Goal: Task Accomplishment & Management: Manage account settings

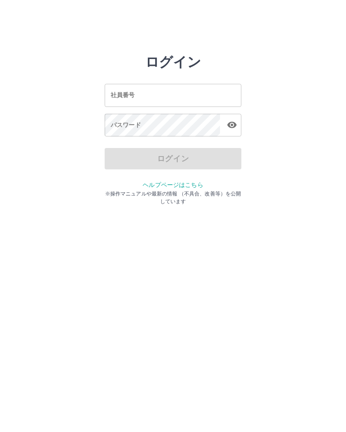
click at [146, 99] on input "社員番号" at bounding box center [173, 95] width 137 height 23
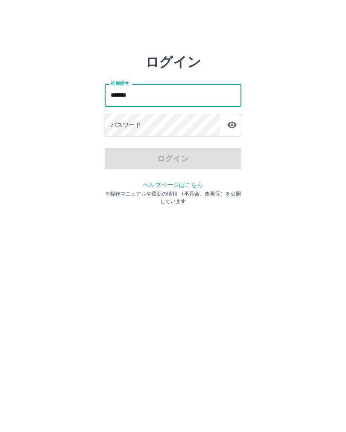
type input "*******"
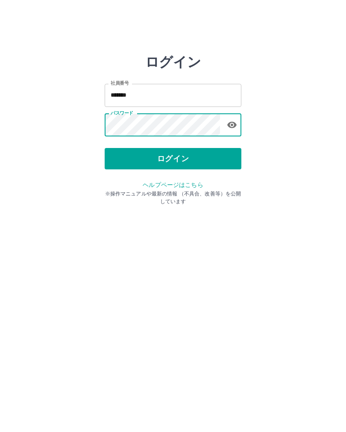
click at [172, 159] on button "ログイン" at bounding box center [173, 158] width 137 height 21
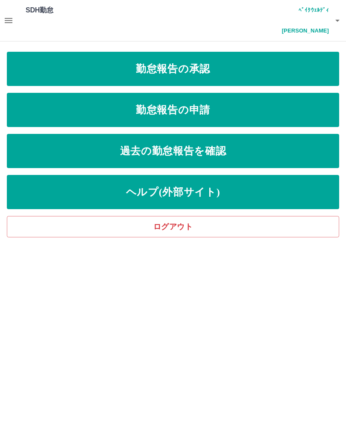
click at [202, 52] on link "勤怠報告の承認" at bounding box center [173, 69] width 333 height 34
